Goal: Complete application form

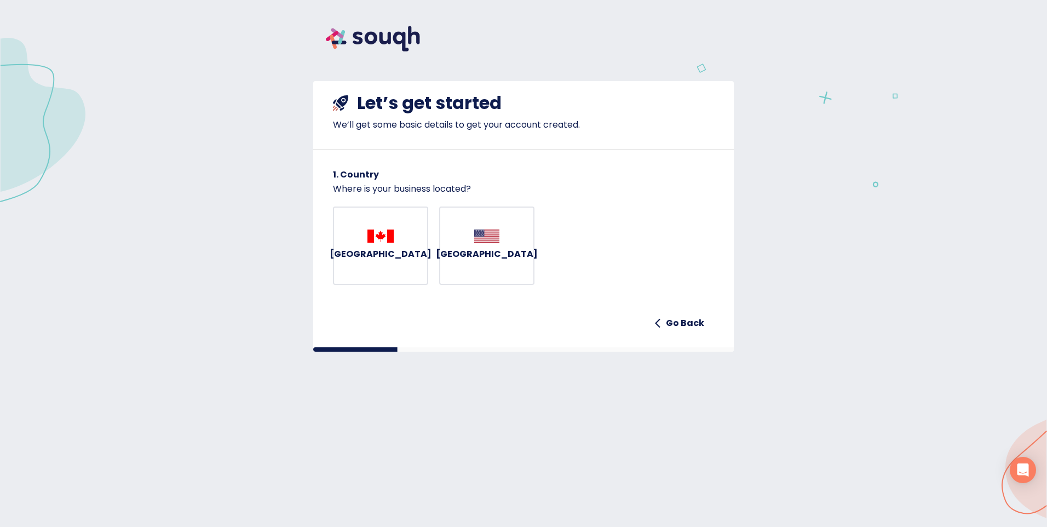
click at [381, 261] on h6 "[GEOGRAPHIC_DATA]" at bounding box center [381, 253] width 102 height 15
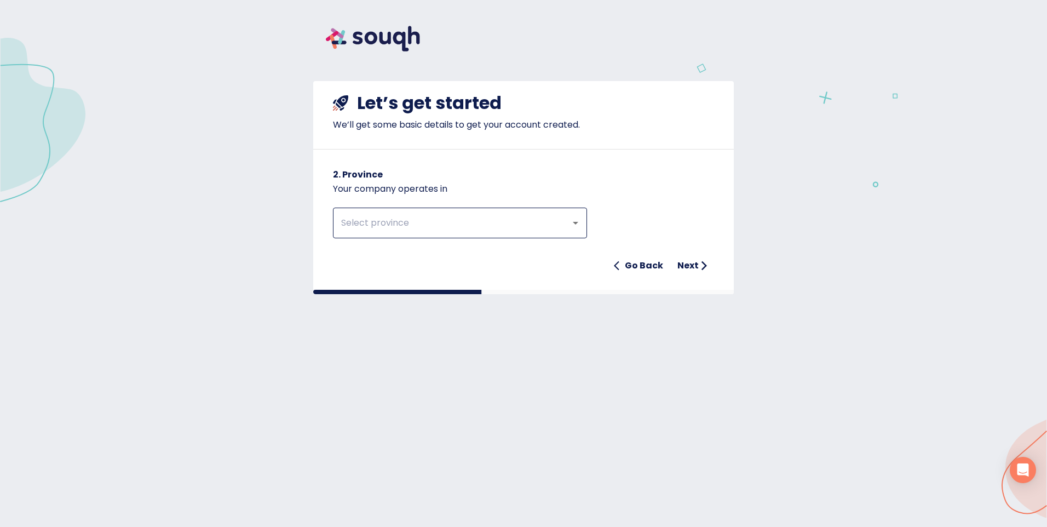
click at [577, 222] on icon "Open" at bounding box center [575, 223] width 5 height 3
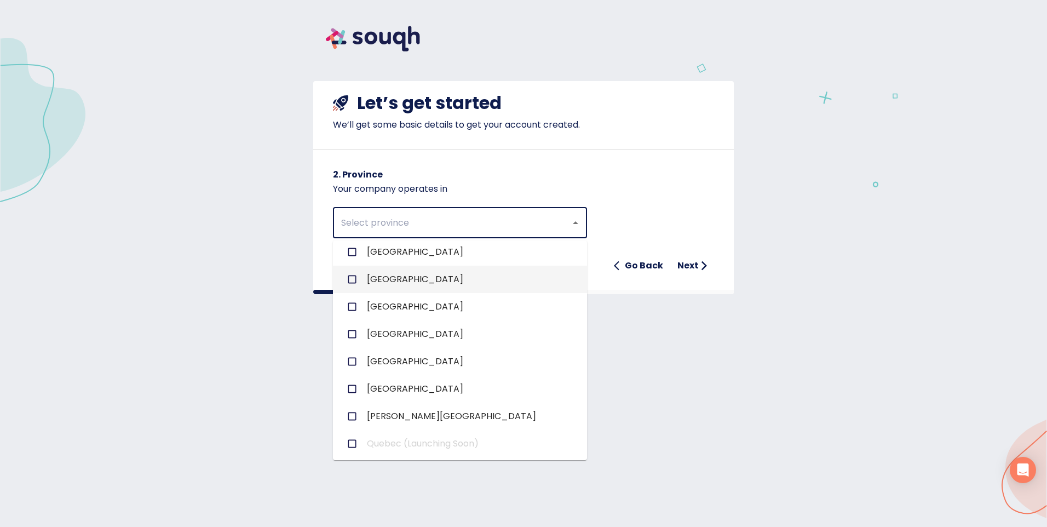
scroll to position [109, 0]
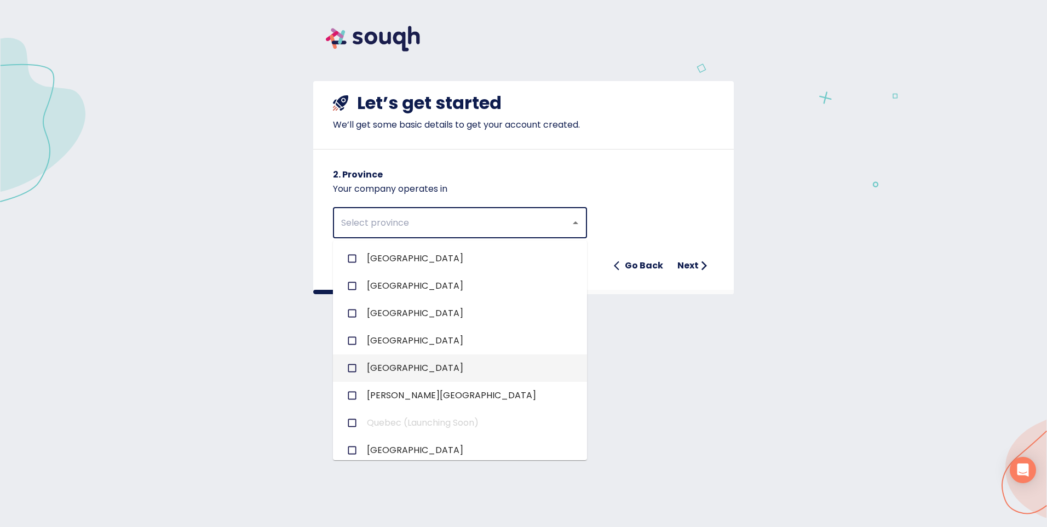
click at [354, 366] on input "checkbox" at bounding box center [352, 367] width 21 height 21
checkbox input "true"
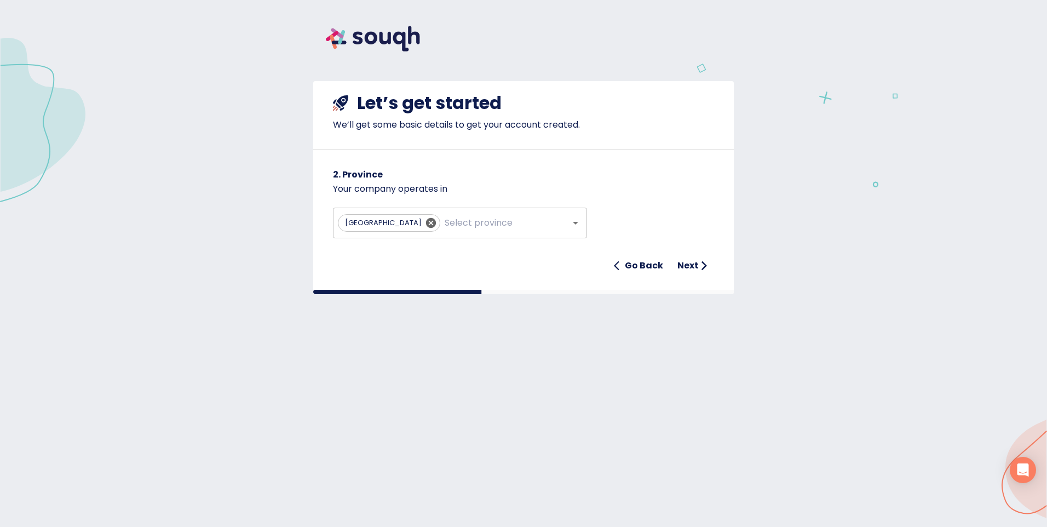
click at [643, 317] on div "Let’s get started We’ll get some basic details to get your account created. 2. …" at bounding box center [523, 209] width 420 height 257
click at [684, 264] on h6 "Next" at bounding box center [687, 265] width 21 height 15
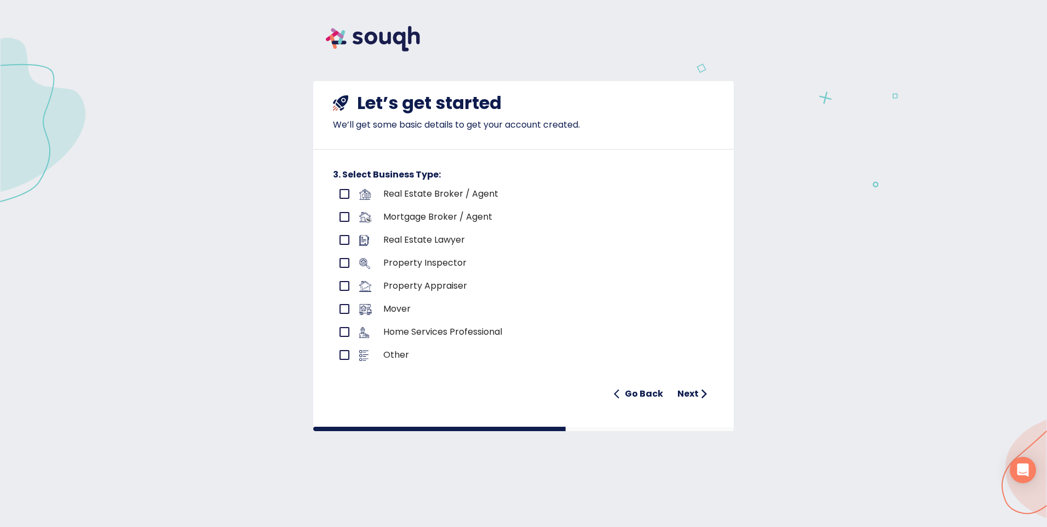
click at [345, 194] on input "primary checkbox" at bounding box center [344, 193] width 23 height 23
checkbox input "true"
click at [687, 394] on h6 "Next" at bounding box center [687, 393] width 21 height 15
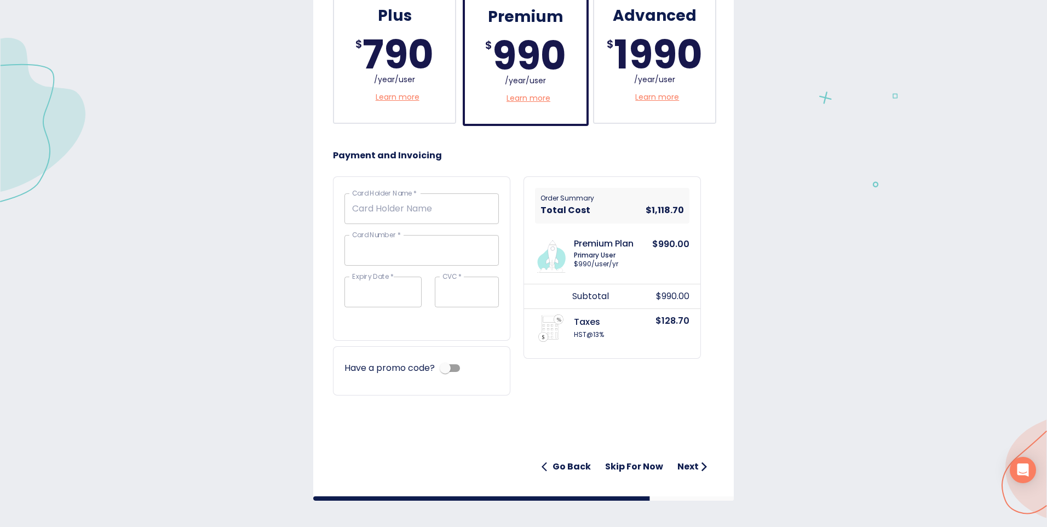
scroll to position [360, 0]
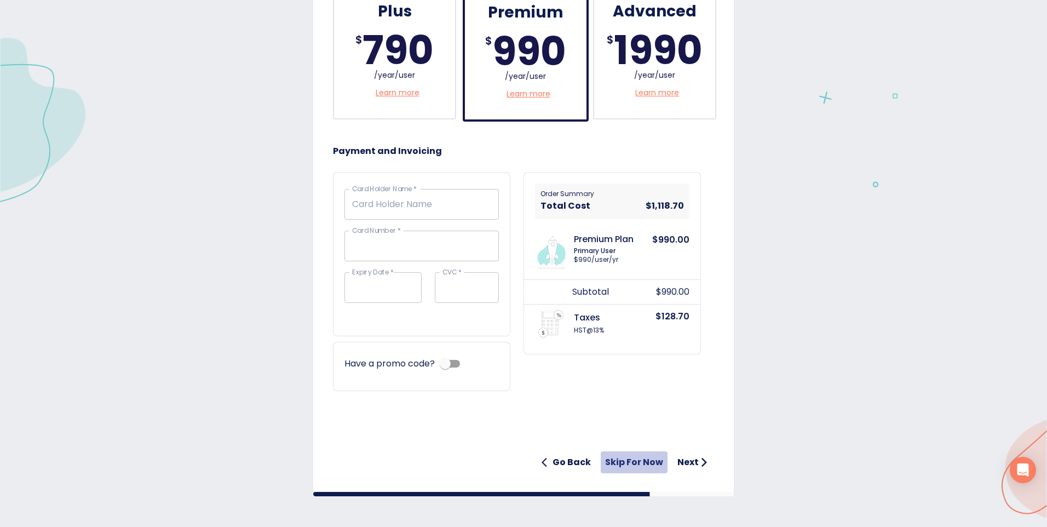
click at [627, 458] on h6 "Skip for now" at bounding box center [634, 461] width 58 height 15
